Goal: Purchase product/service

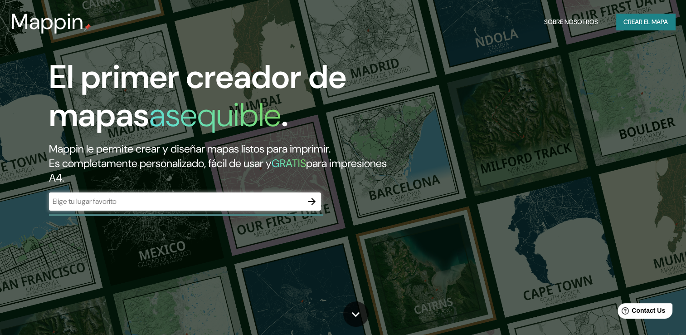
click at [221, 207] on div "​" at bounding box center [185, 201] width 272 height 18
click at [313, 204] on icon "button" at bounding box center [311, 201] width 7 height 7
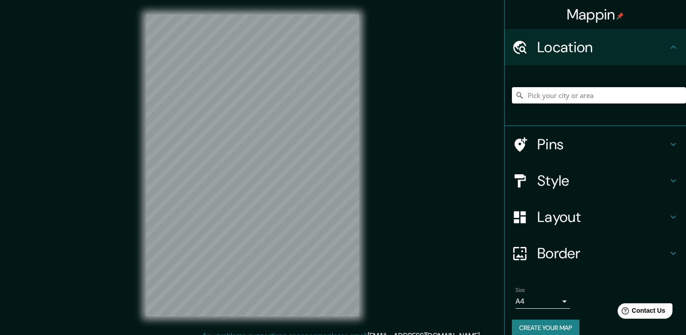
click at [525, 94] on input "Pick your city or area" at bounding box center [599, 95] width 174 height 16
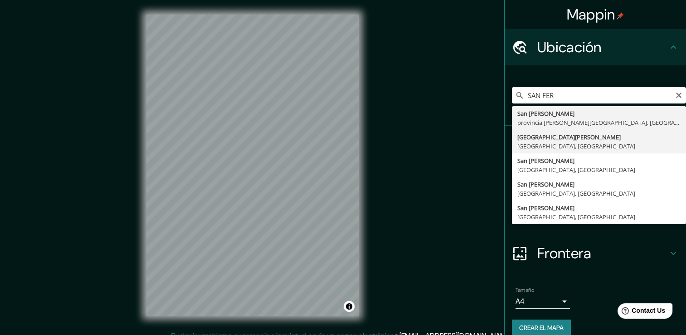
type input "[GEOGRAPHIC_DATA][PERSON_NAME], [GEOGRAPHIC_DATA], [GEOGRAPHIC_DATA]"
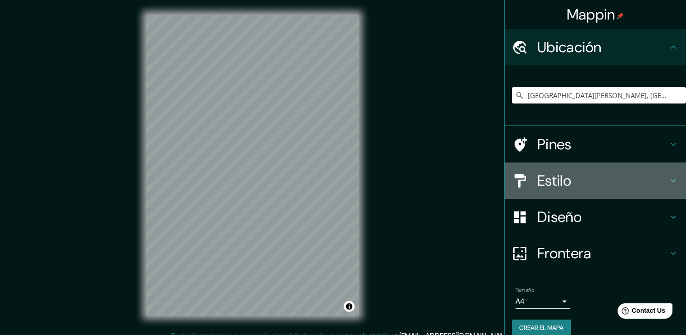
click at [637, 169] on div "Estilo" at bounding box center [595, 180] width 181 height 36
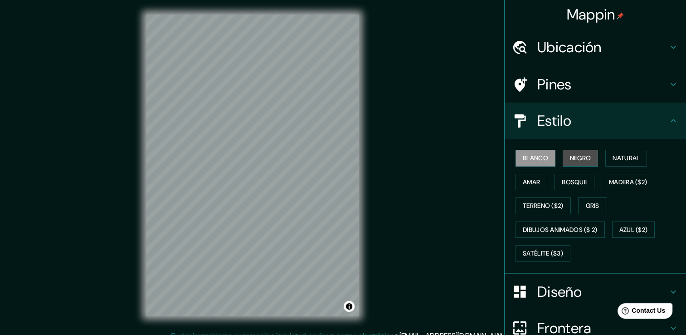
click at [575, 157] on font "Negro" at bounding box center [580, 157] width 21 height 11
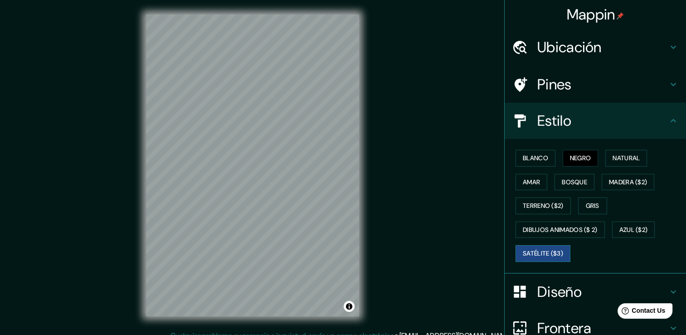
click at [529, 254] on font "Satélite ($3)" at bounding box center [543, 253] width 40 height 11
click at [566, 228] on font "Dibujos animados ($ 2)" at bounding box center [560, 229] width 75 height 11
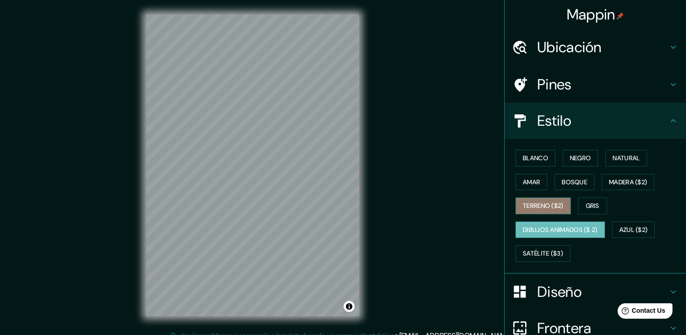
click at [552, 208] on font "Terreno ($2)" at bounding box center [543, 205] width 41 height 11
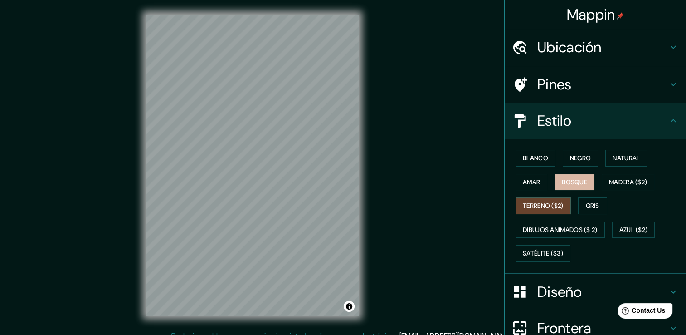
click at [562, 185] on font "Bosque" at bounding box center [574, 181] width 25 height 11
click at [574, 161] on font "Negro" at bounding box center [580, 157] width 21 height 11
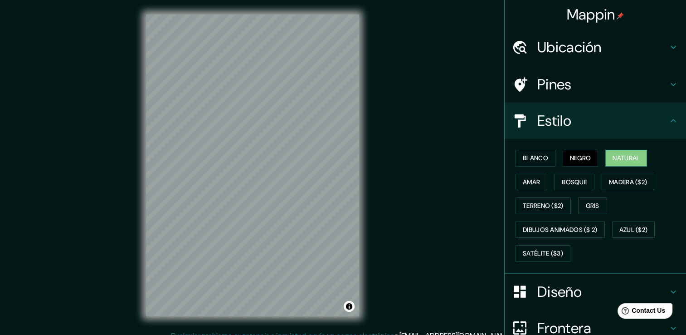
click at [635, 163] on button "Natural" at bounding box center [626, 158] width 42 height 17
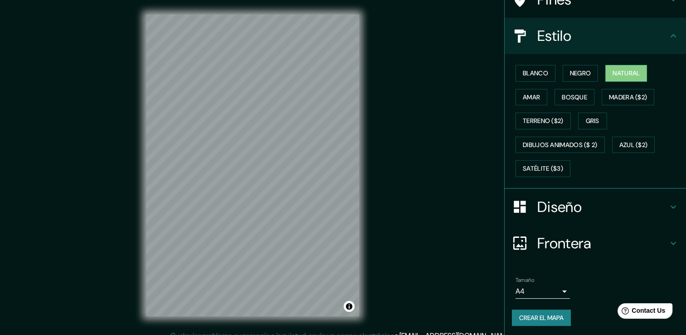
scroll to position [10, 0]
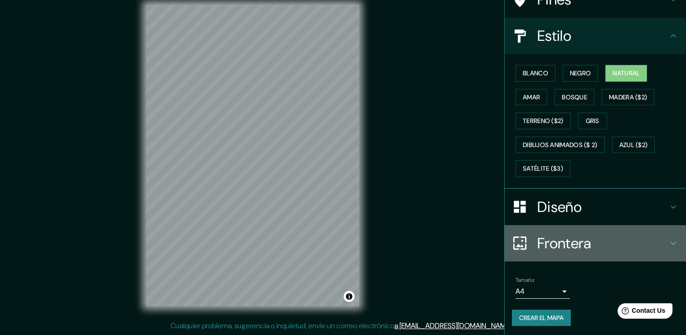
click at [564, 237] on h4 "Frontera" at bounding box center [602, 243] width 131 height 18
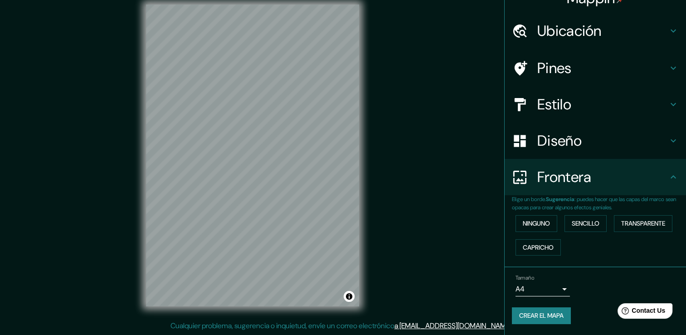
scroll to position [15, 0]
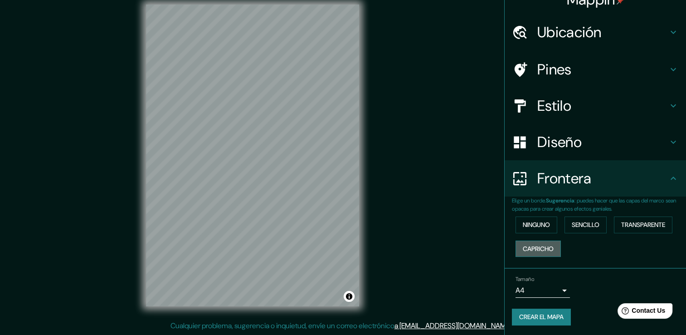
click at [546, 250] on font "Capricho" at bounding box center [538, 248] width 31 height 11
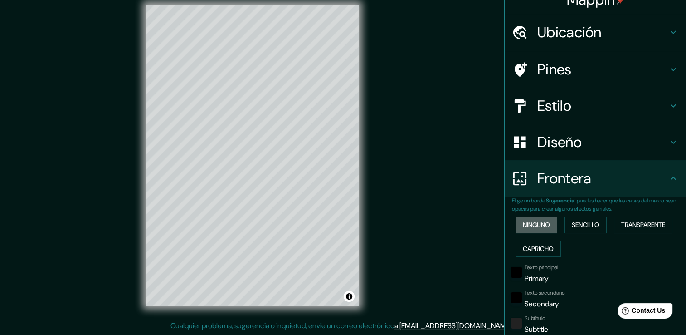
click at [538, 224] on font "Ninguno" at bounding box center [536, 224] width 27 height 11
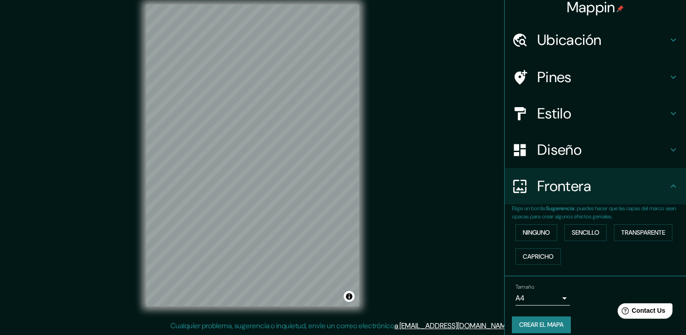
scroll to position [0, 0]
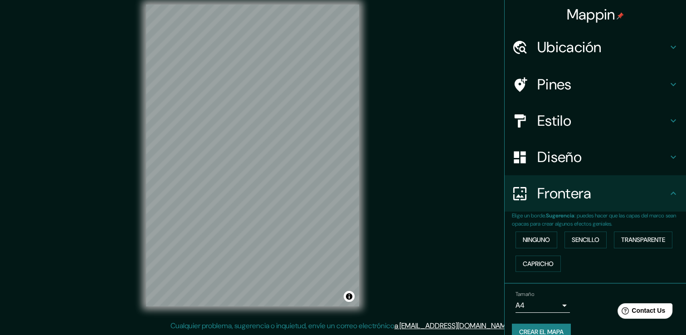
click at [623, 125] on h4 "Estilo" at bounding box center [602, 121] width 131 height 18
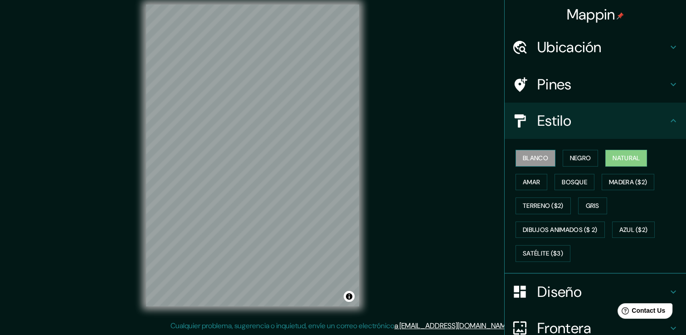
click at [535, 156] on font "Blanco" at bounding box center [535, 157] width 25 height 11
click at [415, 103] on div "Mappin Ubicación [GEOGRAPHIC_DATA][PERSON_NAME], [GEOGRAPHIC_DATA], [GEOGRAPHIC…" at bounding box center [343, 162] width 686 height 345
